Goal: Check status: Check status

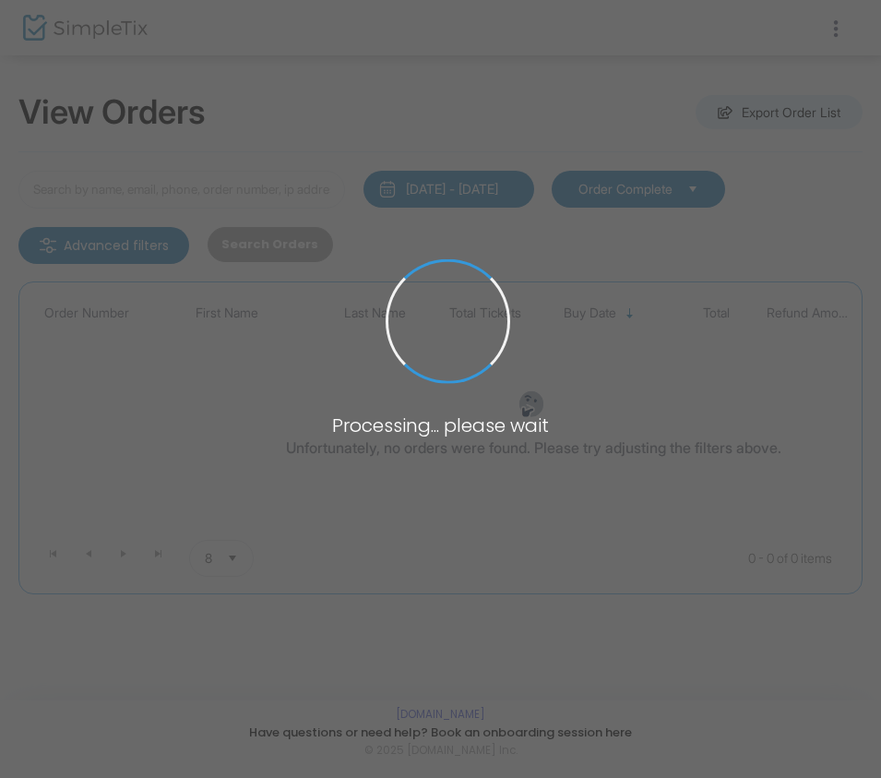
type input "L-AD01CFDE-4"
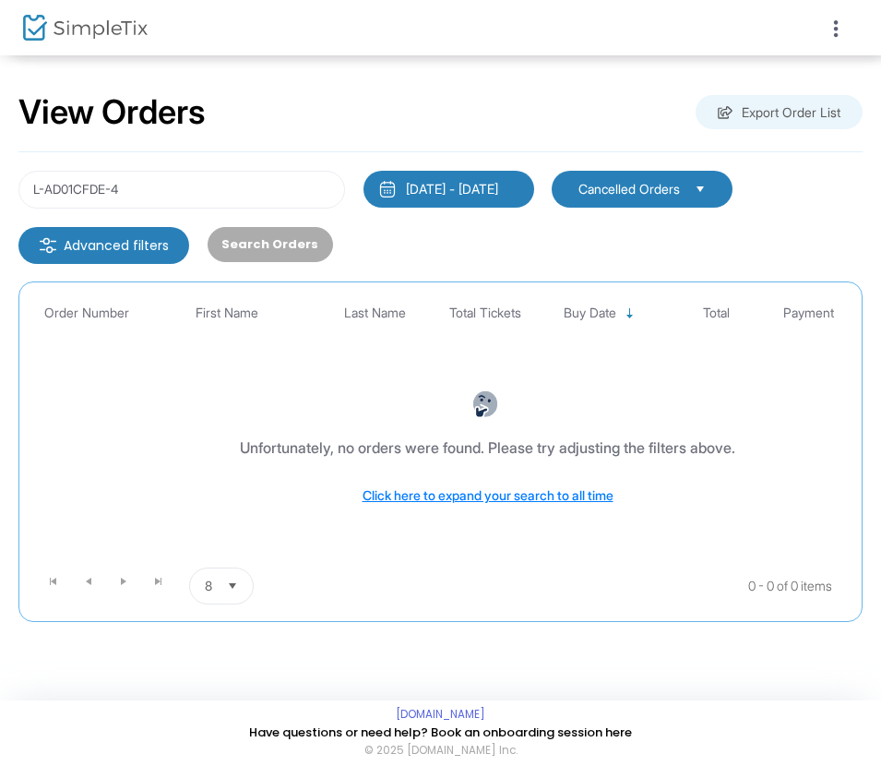
click at [473, 185] on div "8/25/2025 - 9/24/2025" at bounding box center [452, 189] width 92 height 18
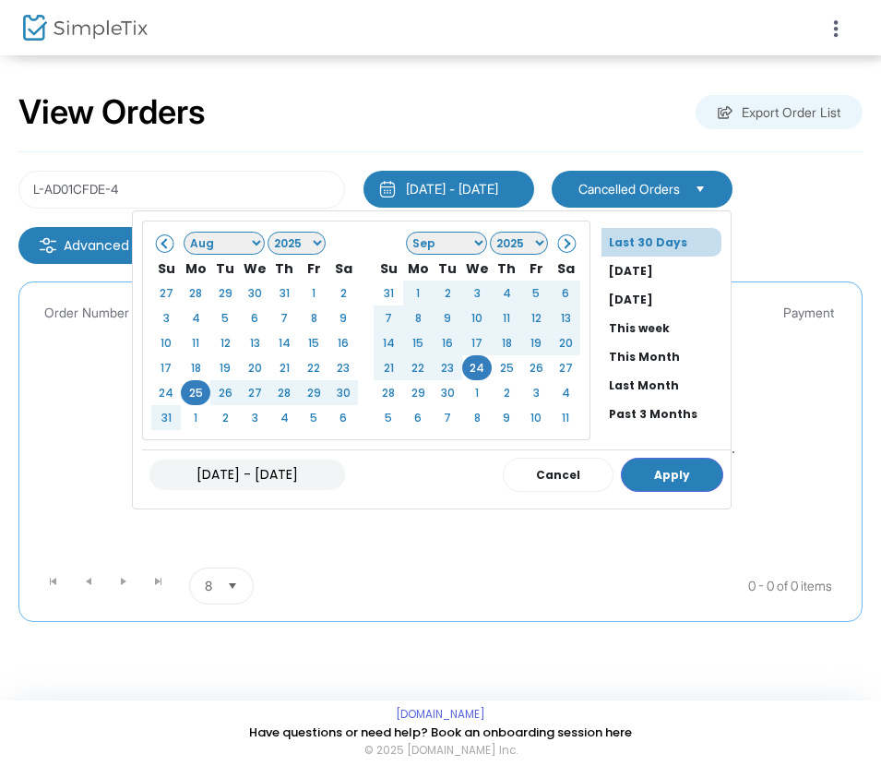
click at [172, 244] on span at bounding box center [166, 243] width 10 height 10
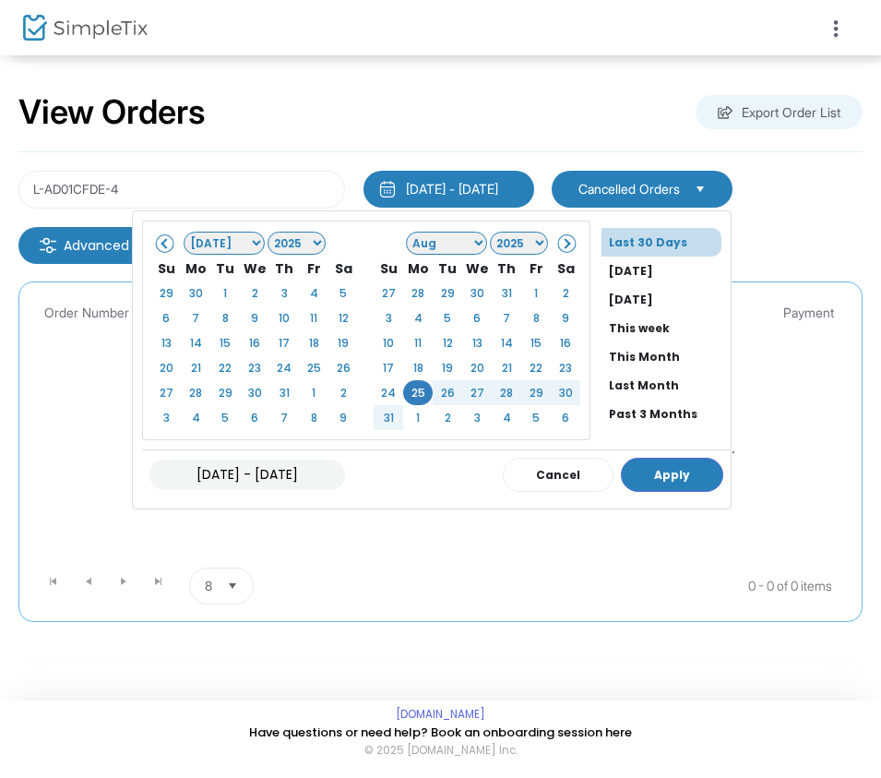
click at [172, 244] on span at bounding box center [166, 243] width 10 height 10
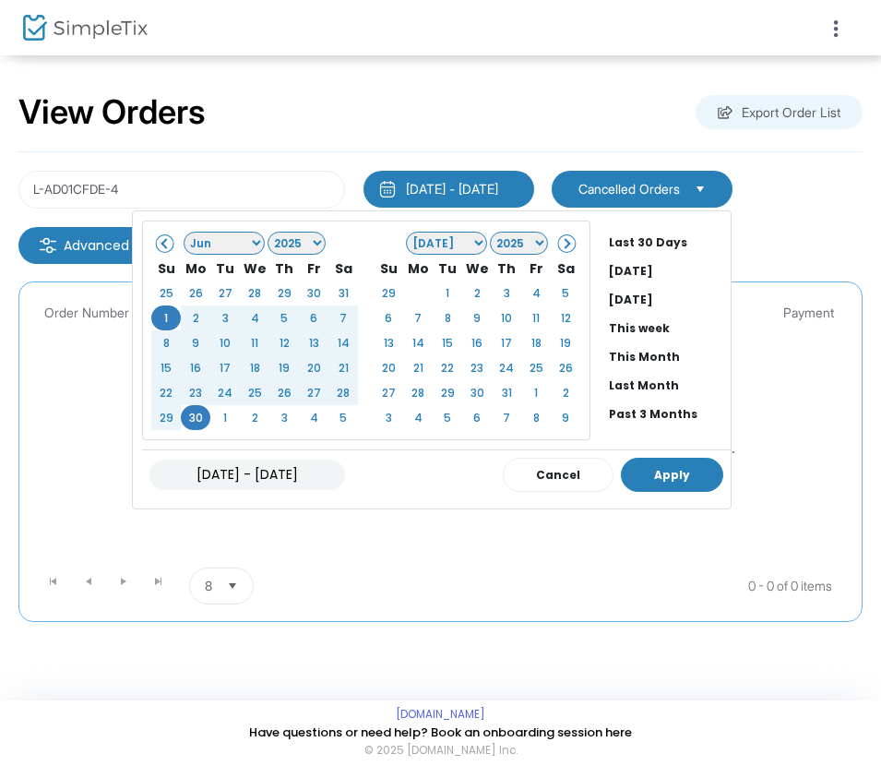
click at [690, 470] on button "Apply" at bounding box center [672, 475] width 102 height 34
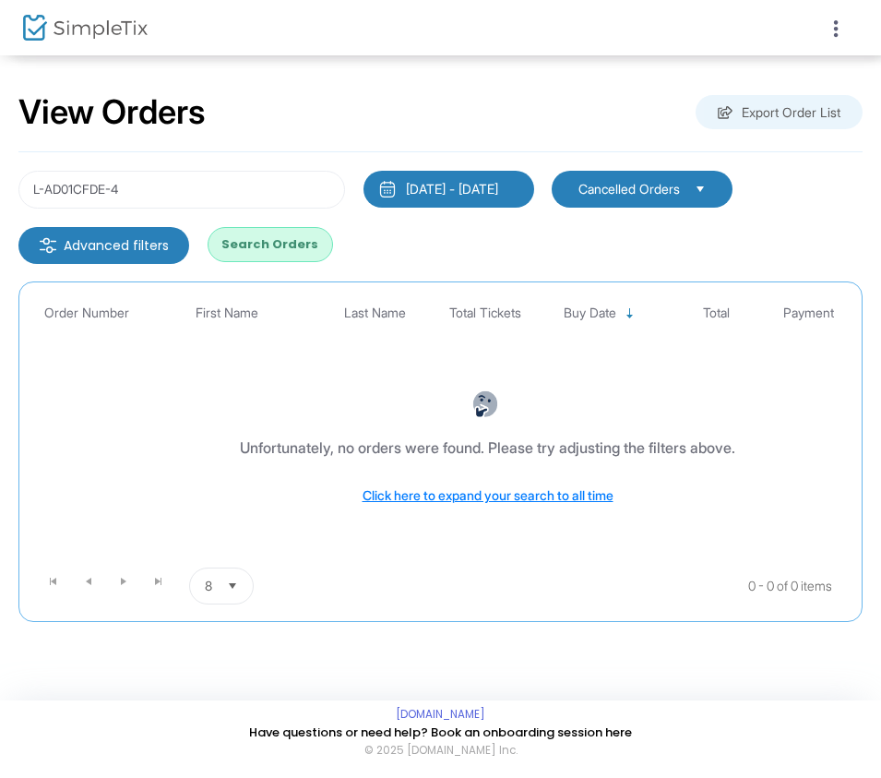
click at [835, 227] on div "L-AD01CFDE-4 6/1/2025 - 6/30/2025 Last 30 Days Today Yesterday This week This M…" at bounding box center [440, 217] width 863 height 93
drag, startPoint x: 183, startPoint y: 191, endPoint x: 0, endPoint y: 190, distance: 182.7
click at [0, 190] on div "View Orders Export Order List L-AD01CFDE-4 6/1/2025 - 6/30/2025 Last 30 Days To…" at bounding box center [440, 366] width 881 height 622
click at [582, 309] on span "Buy Date" at bounding box center [590, 313] width 53 height 16
click at [580, 313] on span "Buy Date" at bounding box center [590, 313] width 53 height 16
